Goal: Navigation & Orientation: Understand site structure

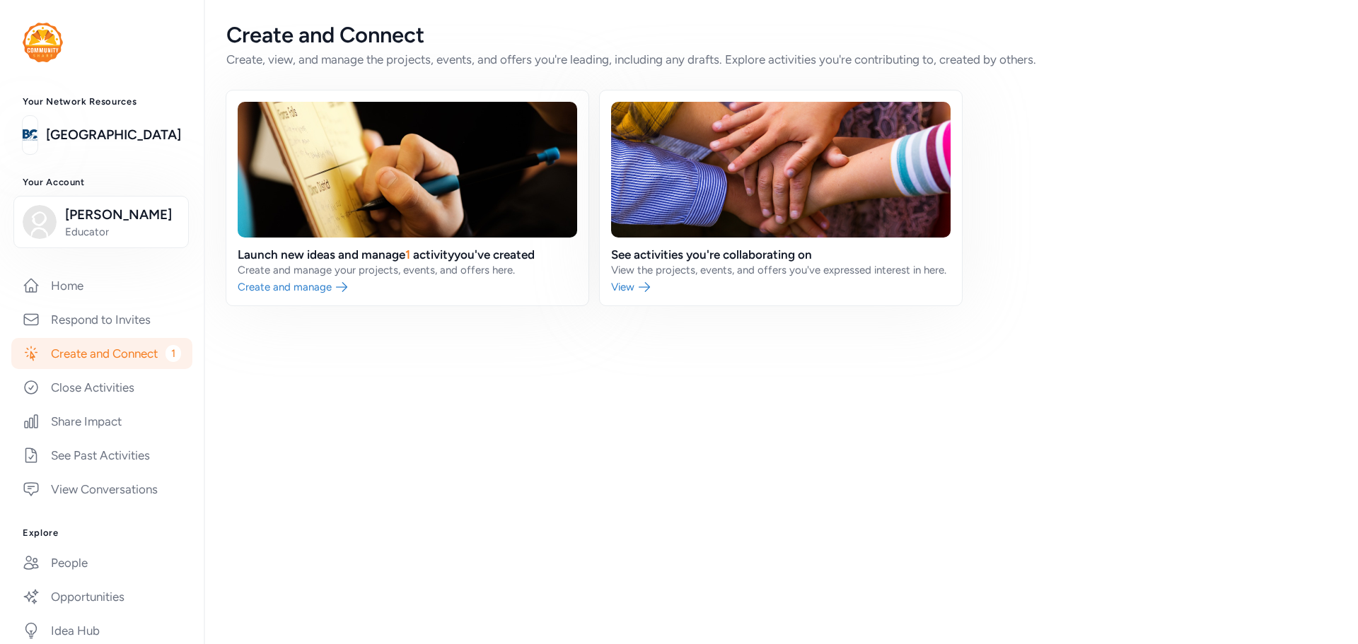
click at [99, 369] on link "Create and Connect 1" at bounding box center [101, 353] width 181 height 31
click at [82, 320] on link "Respond to Invites" at bounding box center [101, 319] width 181 height 31
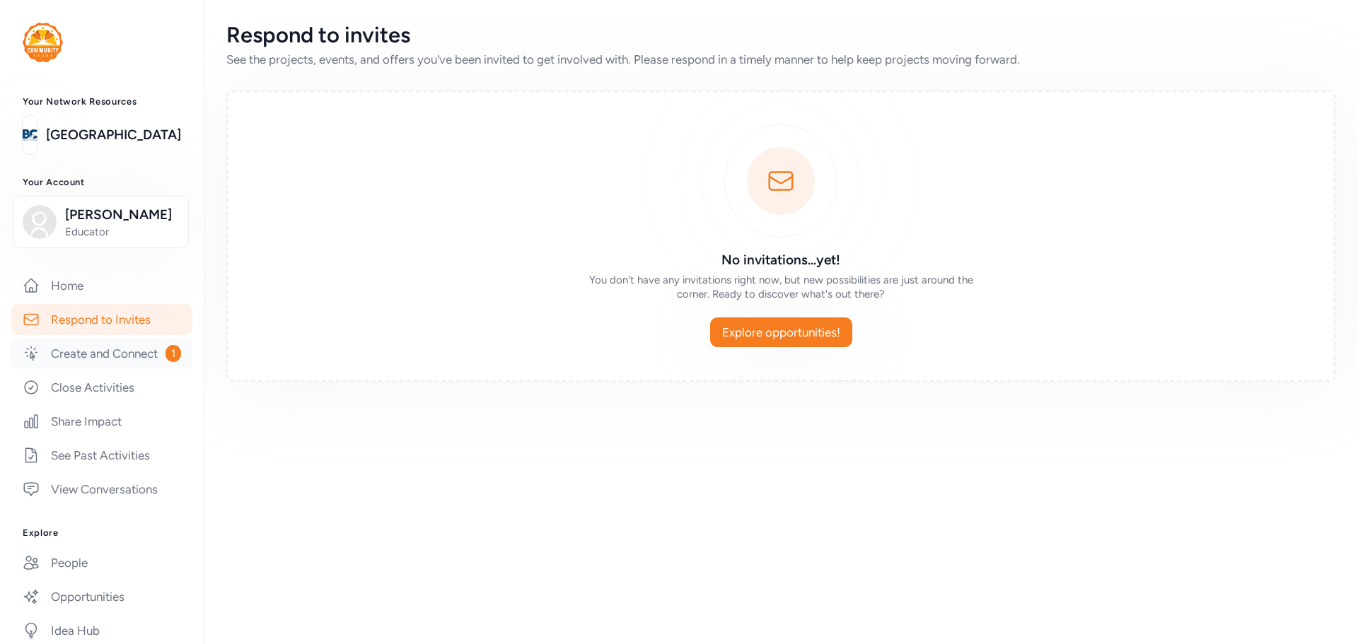
click at [69, 369] on link "Create and Connect 1" at bounding box center [101, 353] width 181 height 31
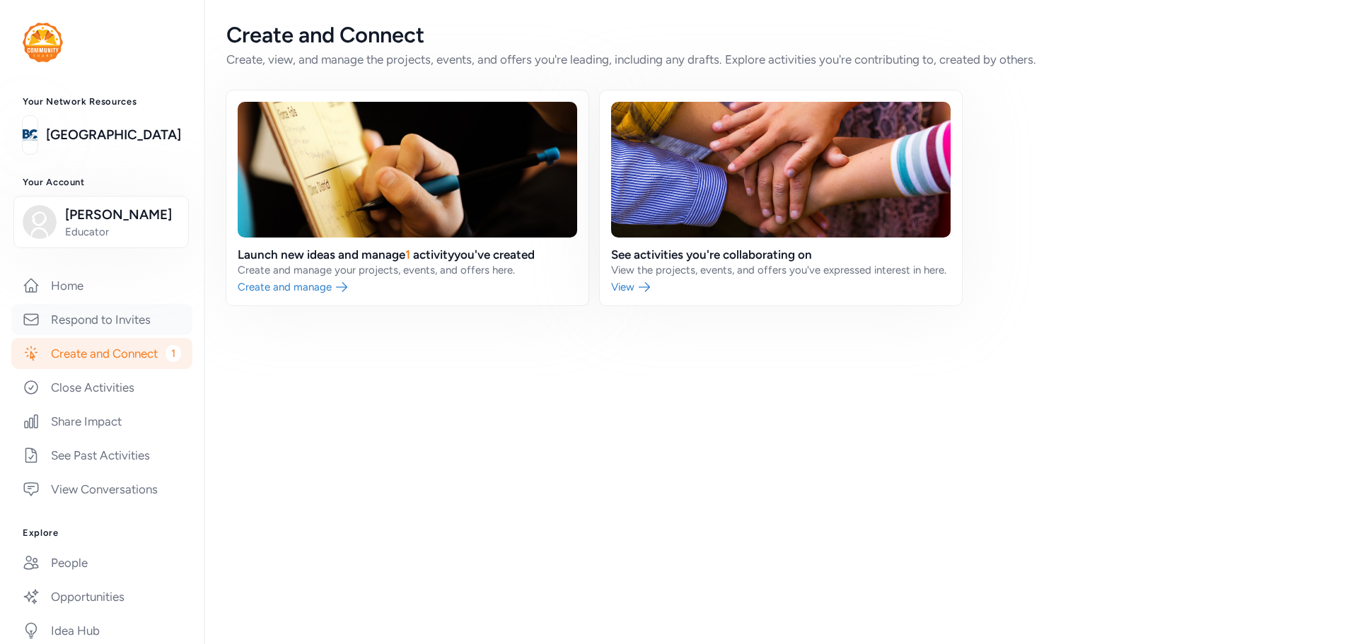
click at [88, 330] on link "Respond to Invites" at bounding box center [101, 319] width 181 height 31
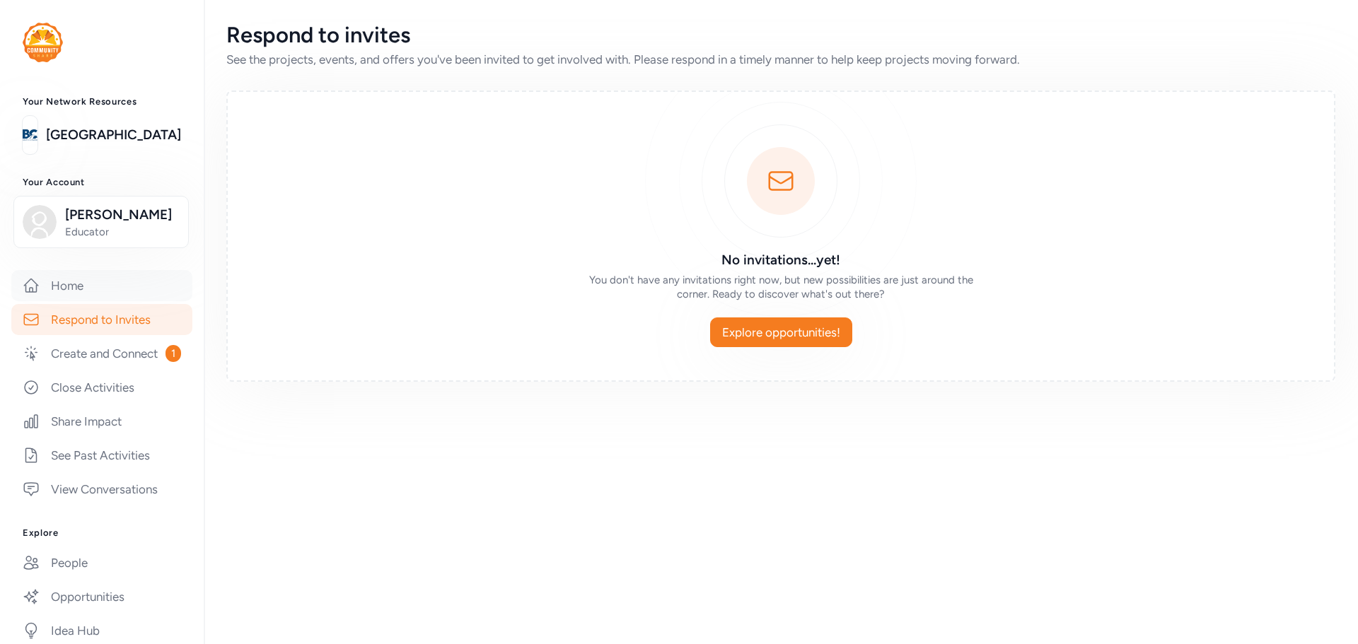
click at [84, 292] on link "Home" at bounding box center [101, 285] width 181 height 31
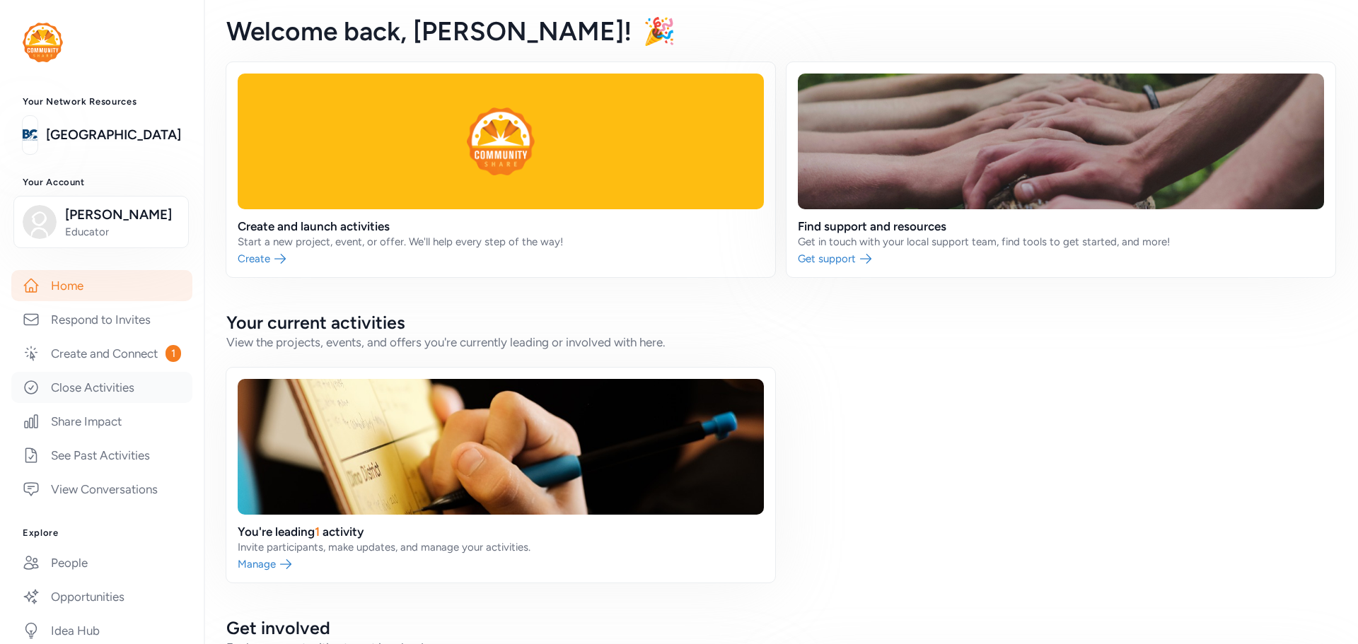
click at [75, 403] on link "Close Activities" at bounding box center [101, 387] width 181 height 31
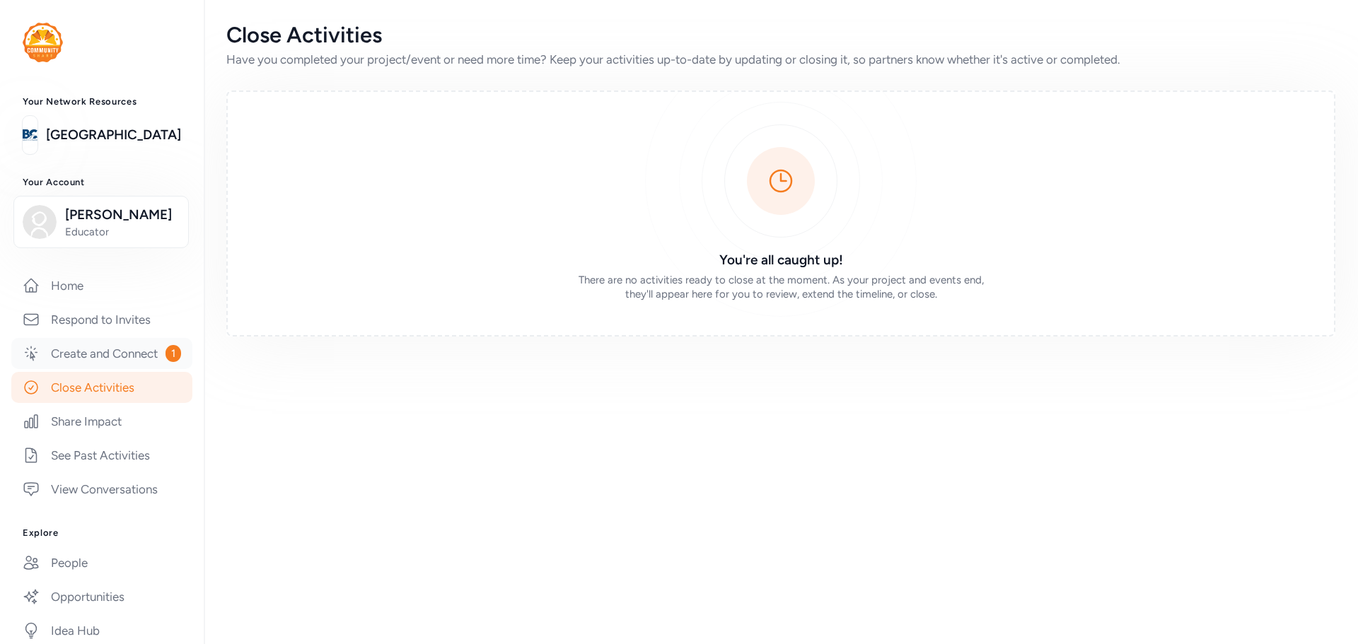
click at [81, 367] on link "Create and Connect 1" at bounding box center [101, 353] width 181 height 31
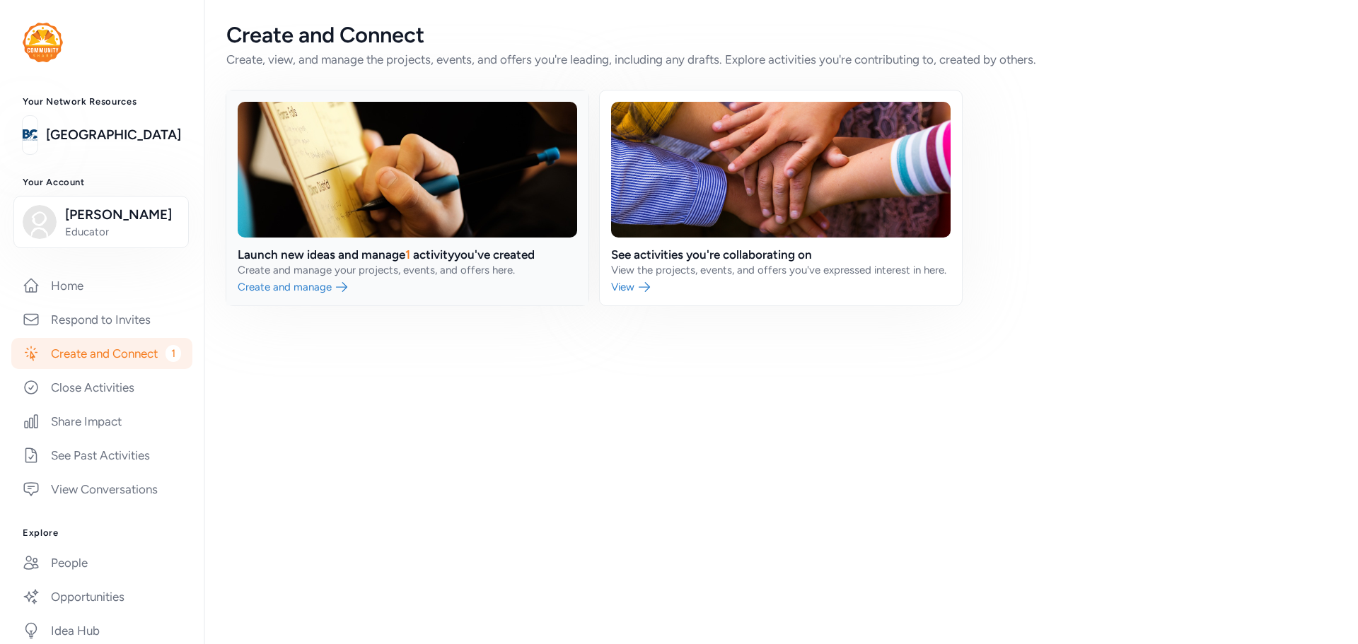
click at [284, 289] on link at bounding box center [407, 198] width 362 height 215
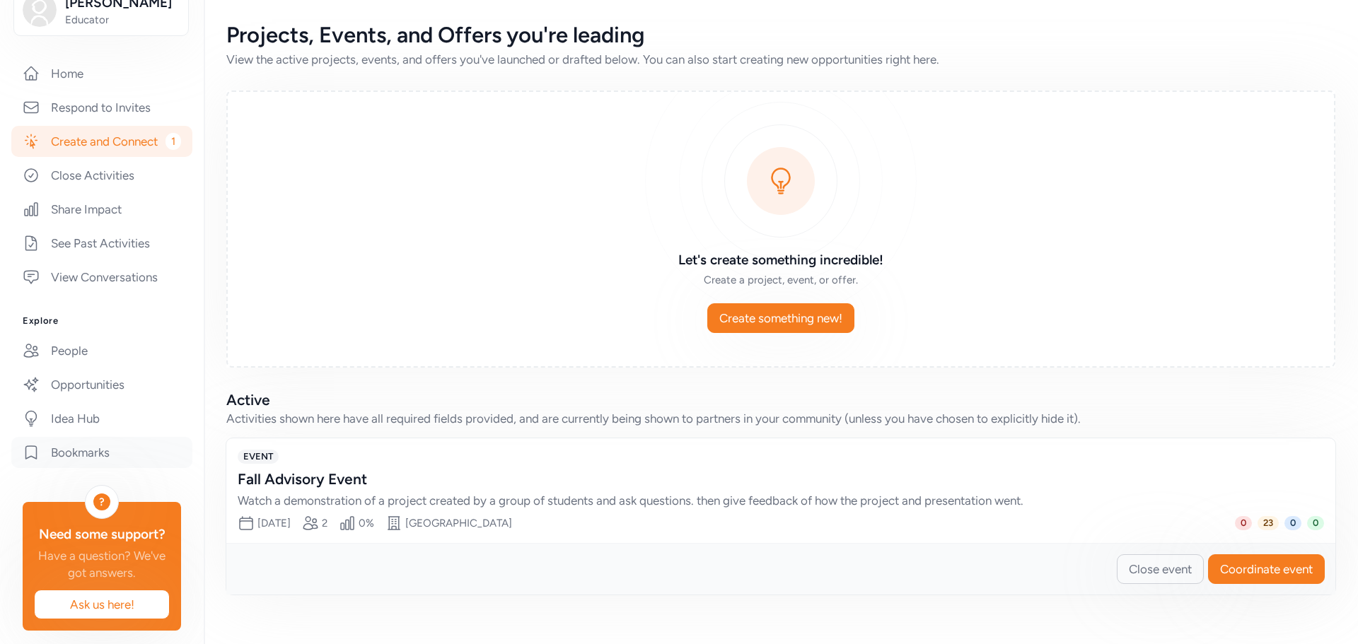
scroll to position [260, 0]
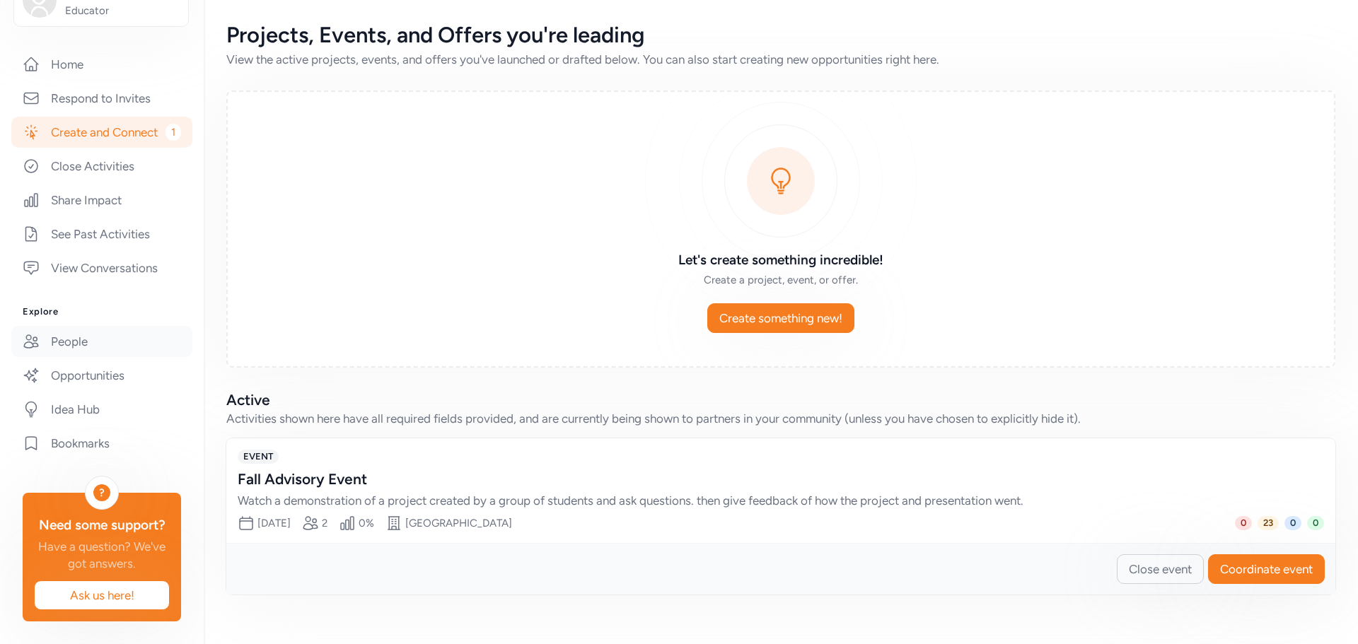
click at [64, 326] on link "People" at bounding box center [101, 341] width 181 height 31
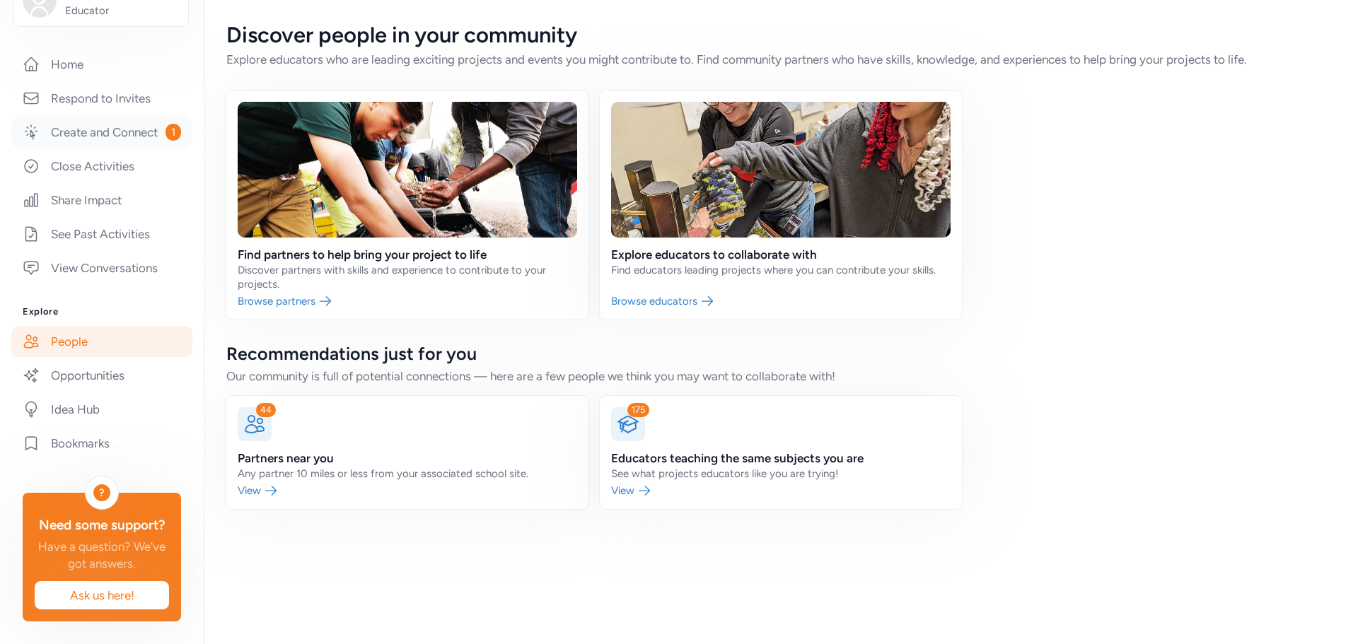
click at [75, 117] on link "Create and Connect 1" at bounding box center [101, 132] width 181 height 31
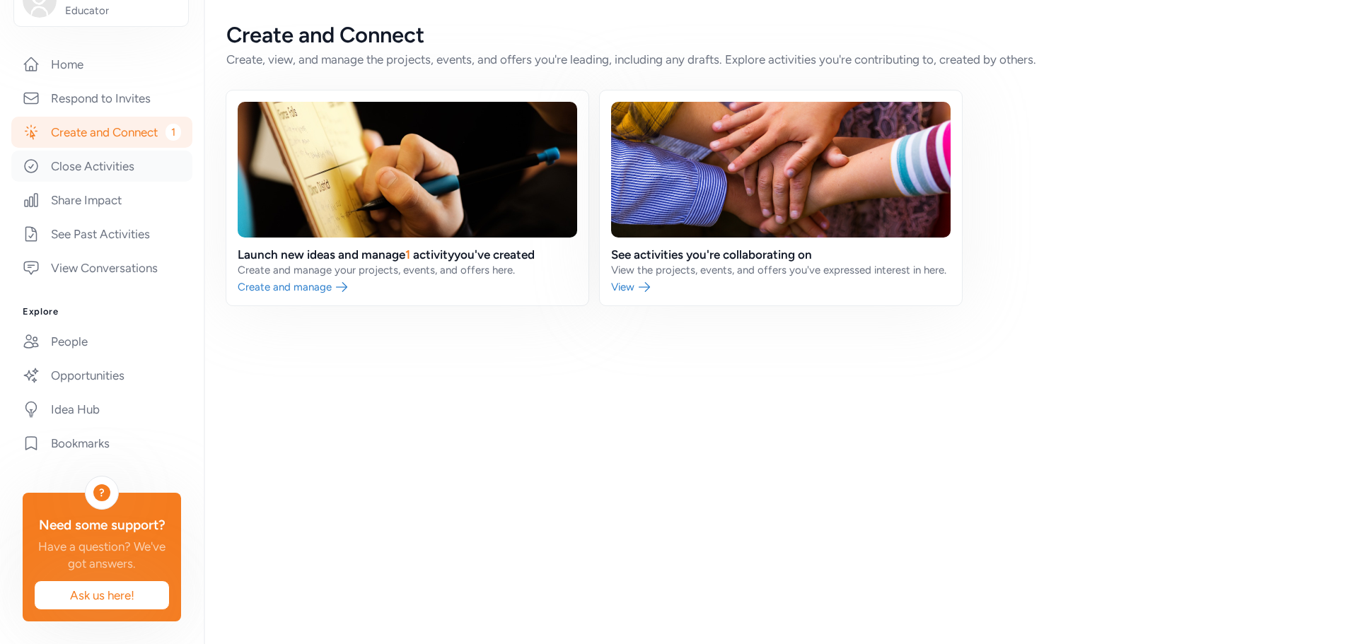
click at [50, 151] on link "Close Activities" at bounding box center [101, 166] width 181 height 31
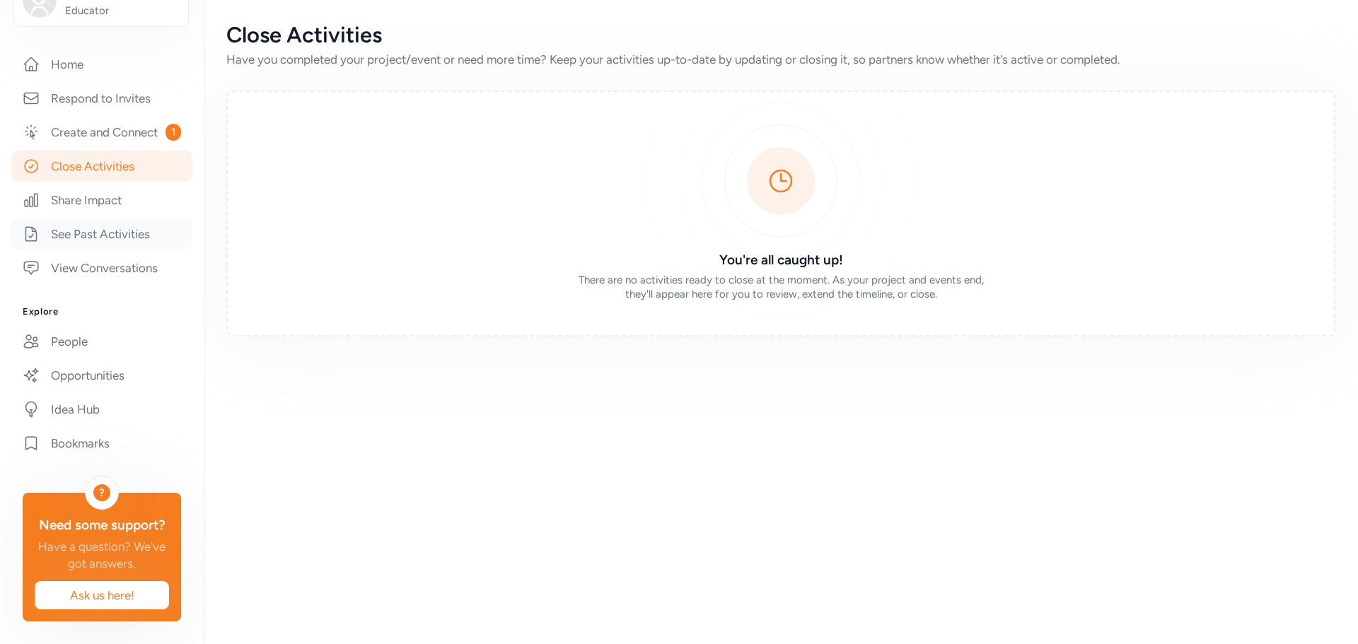
click at [104, 219] on link "See Past Activities" at bounding box center [101, 234] width 181 height 31
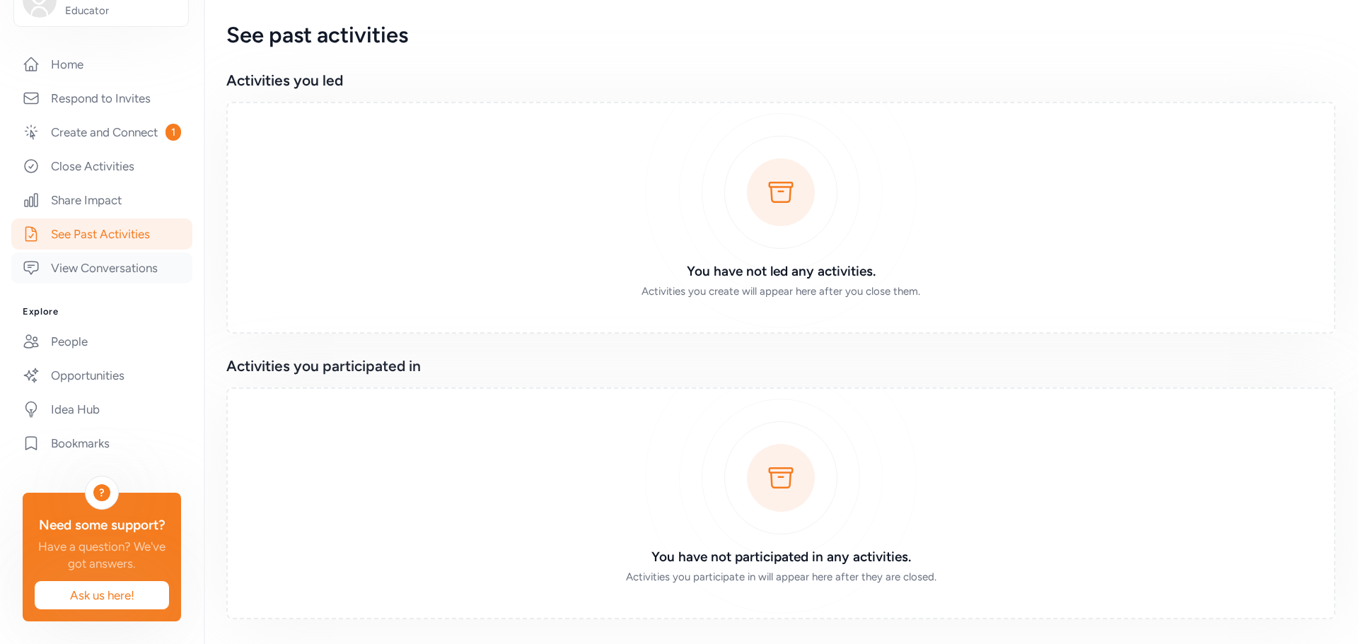
click at [97, 253] on link "View Conversations" at bounding box center [101, 267] width 181 height 31
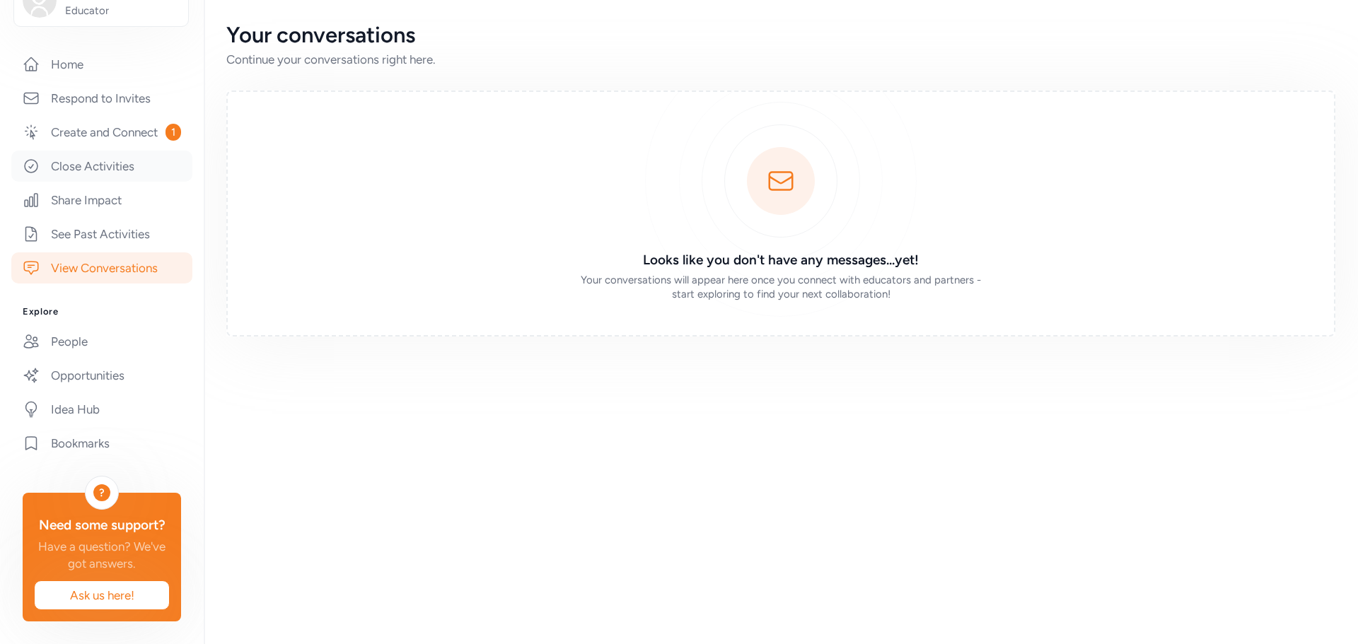
click at [79, 151] on link "Close Activities" at bounding box center [101, 166] width 181 height 31
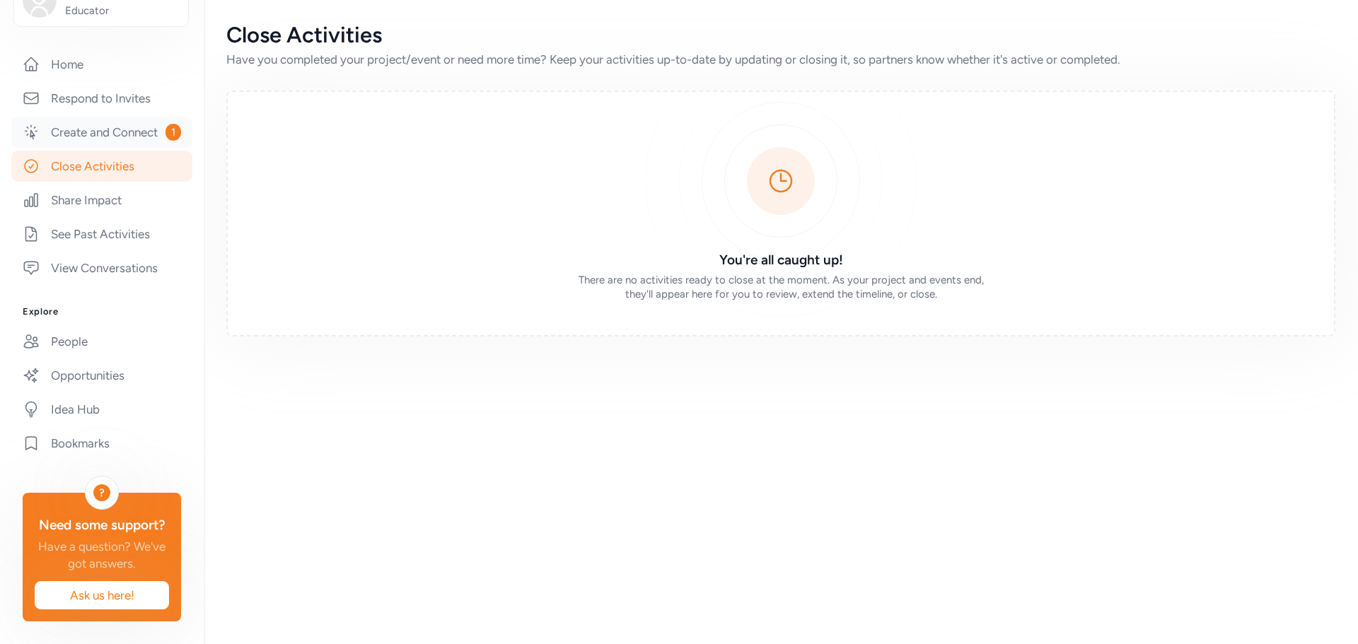
click at [74, 117] on link "Create and Connect 1" at bounding box center [101, 132] width 181 height 31
